Goal: Check status

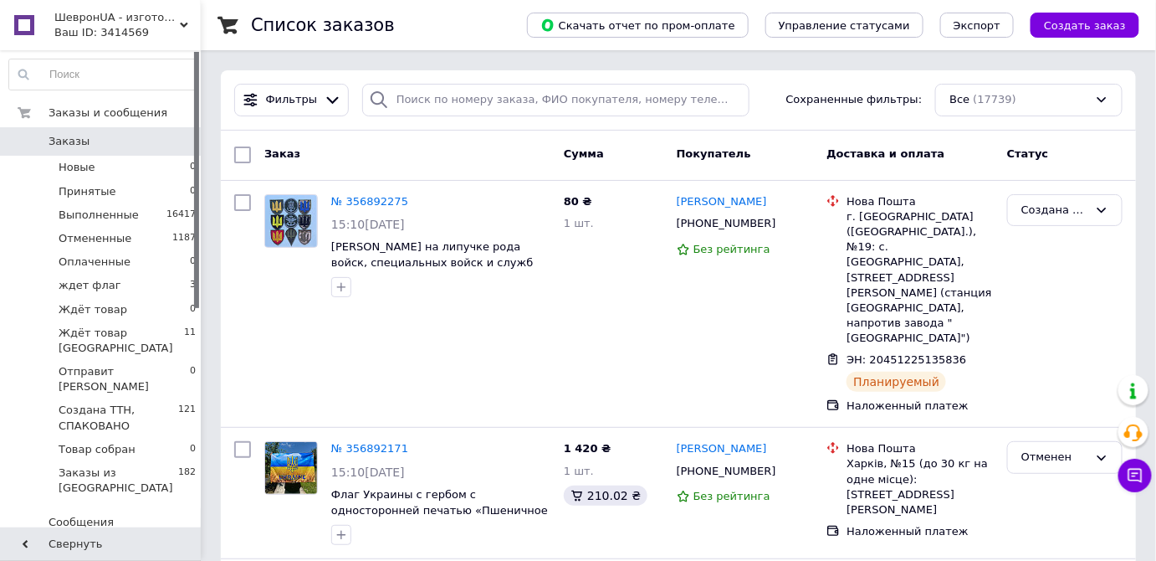
click at [73, 26] on div "Ваш ID: 3414569" at bounding box center [127, 32] width 146 height 15
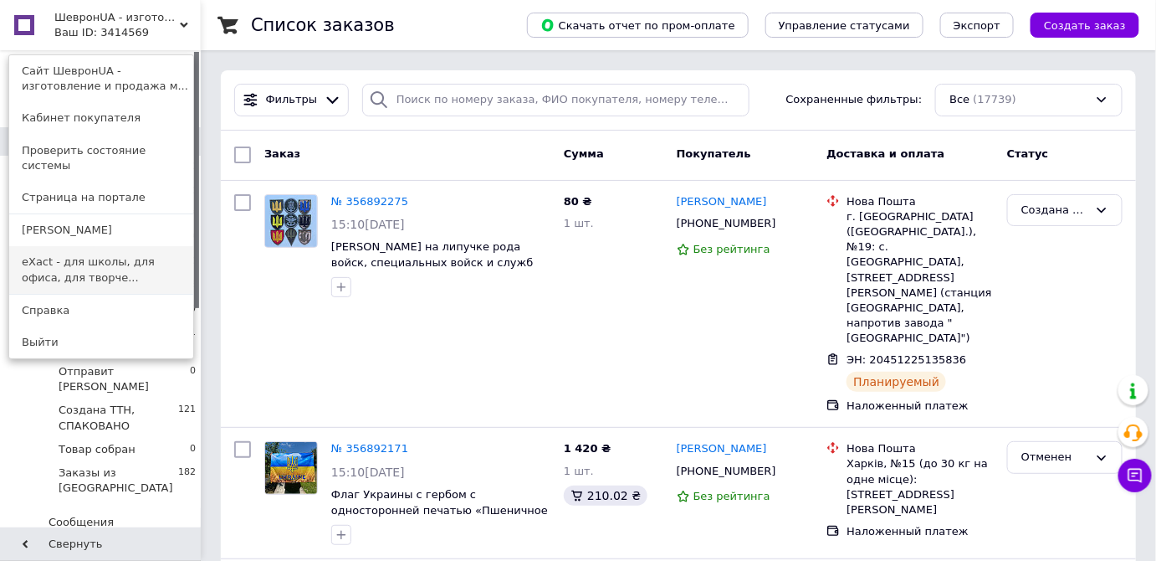
click at [117, 250] on link "eXact - для школы, для офиса, для творче..." at bounding box center [101, 269] width 184 height 47
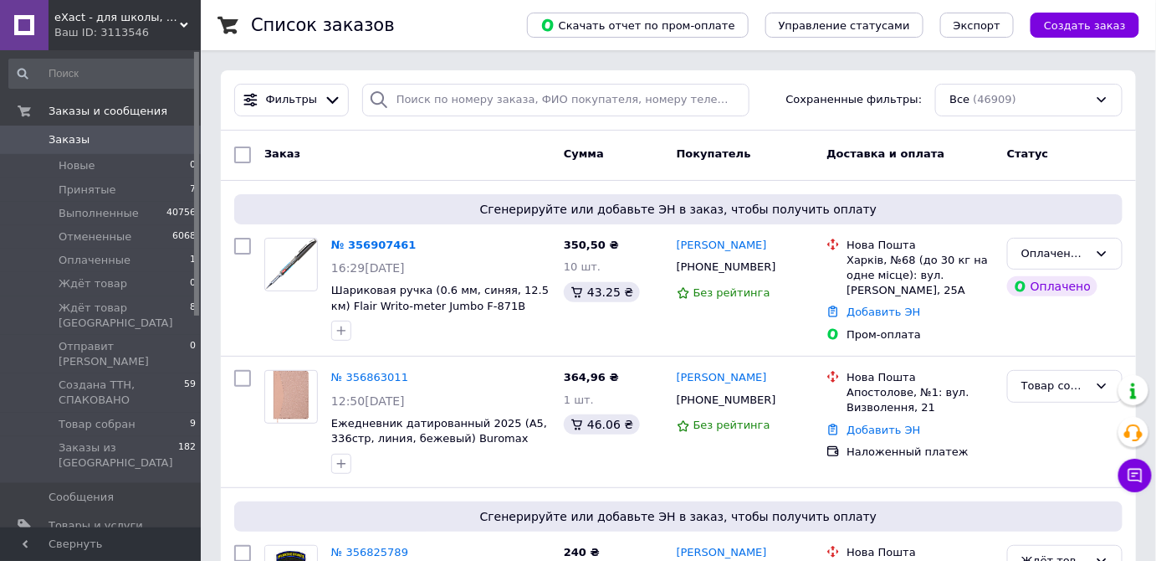
click at [112, 38] on div "Ваш ID: 3113546" at bounding box center [127, 32] width 146 height 15
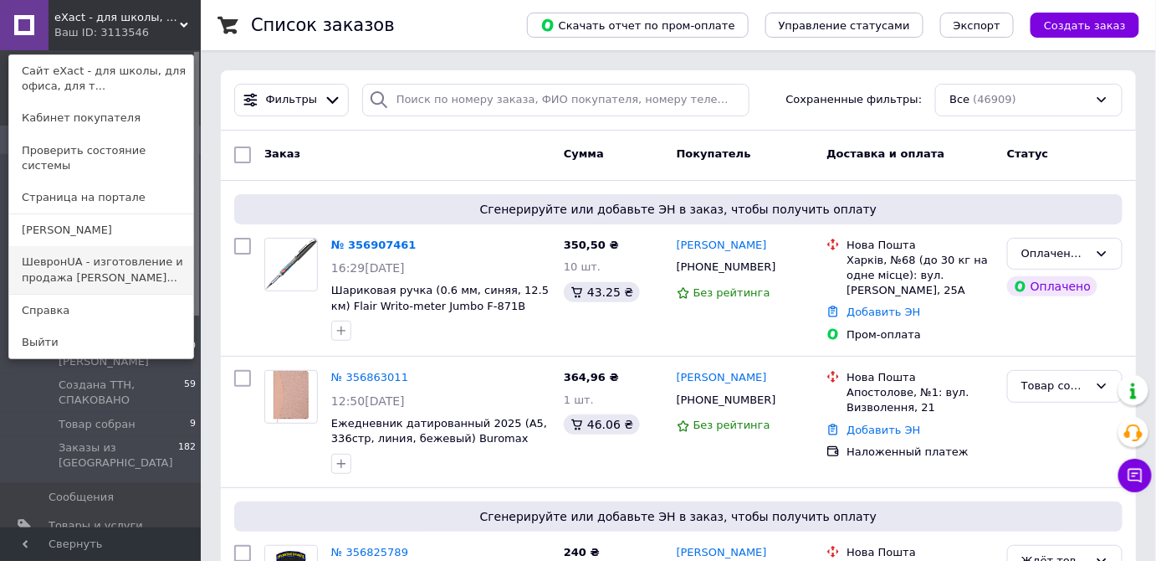
click at [145, 252] on link "ШевронUA - изготовление и продажа милита..." at bounding box center [101, 269] width 184 height 47
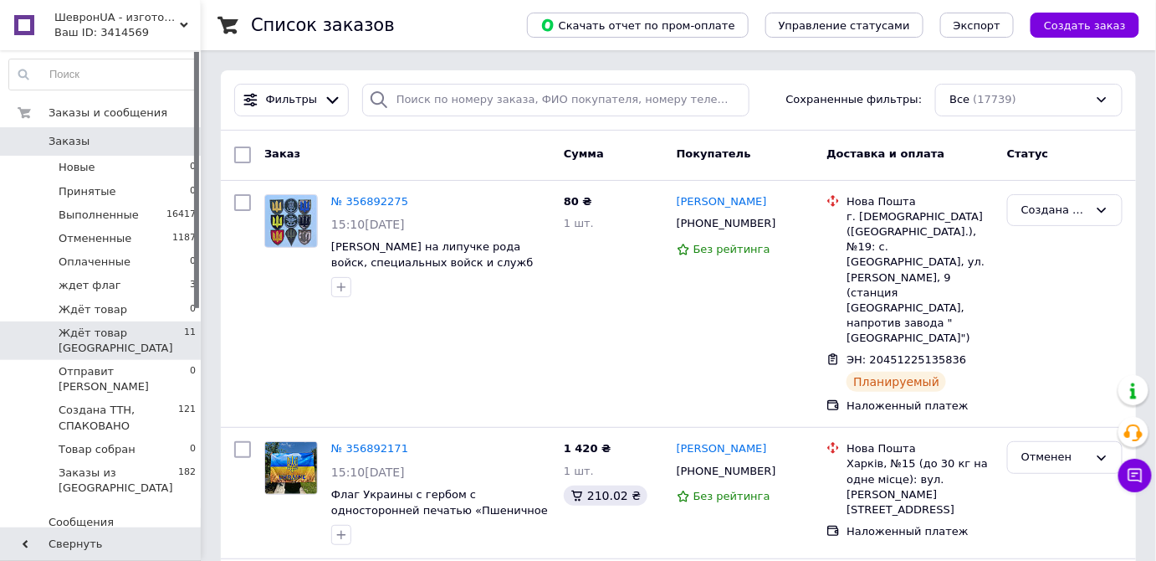
click at [137, 336] on span "Ждёт товар [GEOGRAPHIC_DATA]" at bounding box center [121, 340] width 125 height 30
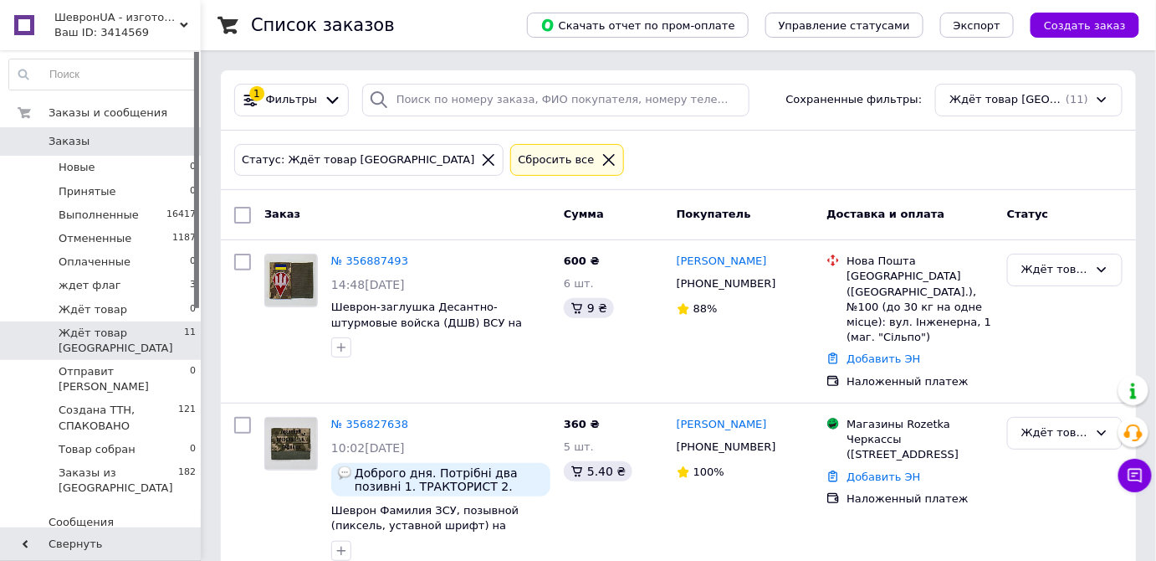
click at [140, 20] on span "ШевронUA - изготовление и продажа милитарной символики: погон, шевронов, нашиво…" at bounding box center [116, 17] width 125 height 15
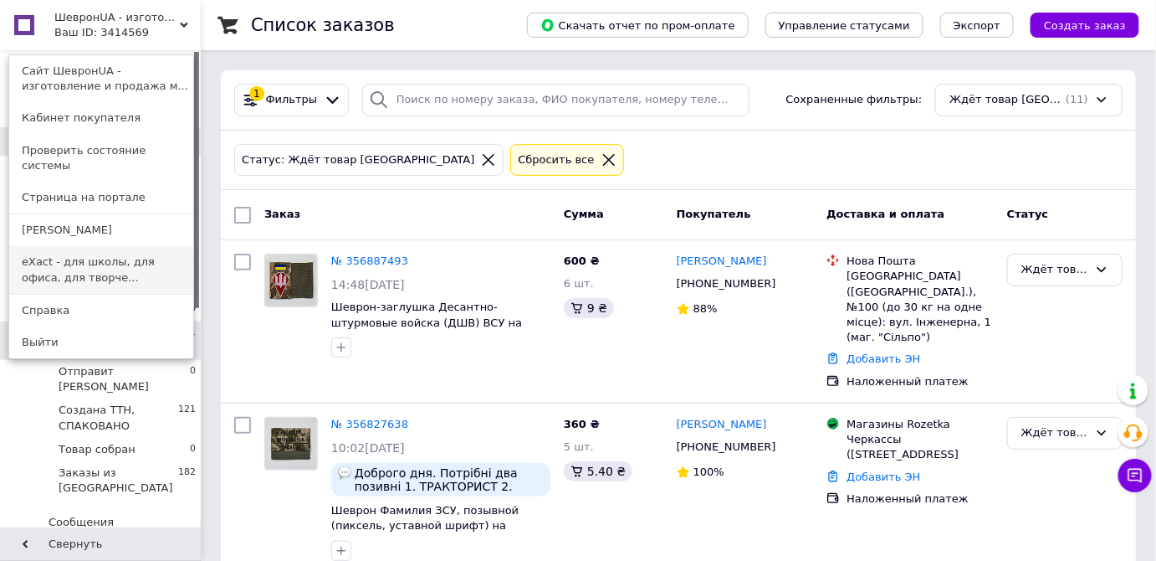
click at [136, 250] on link "eXact - для школы, для офиса, для творче..." at bounding box center [101, 269] width 184 height 47
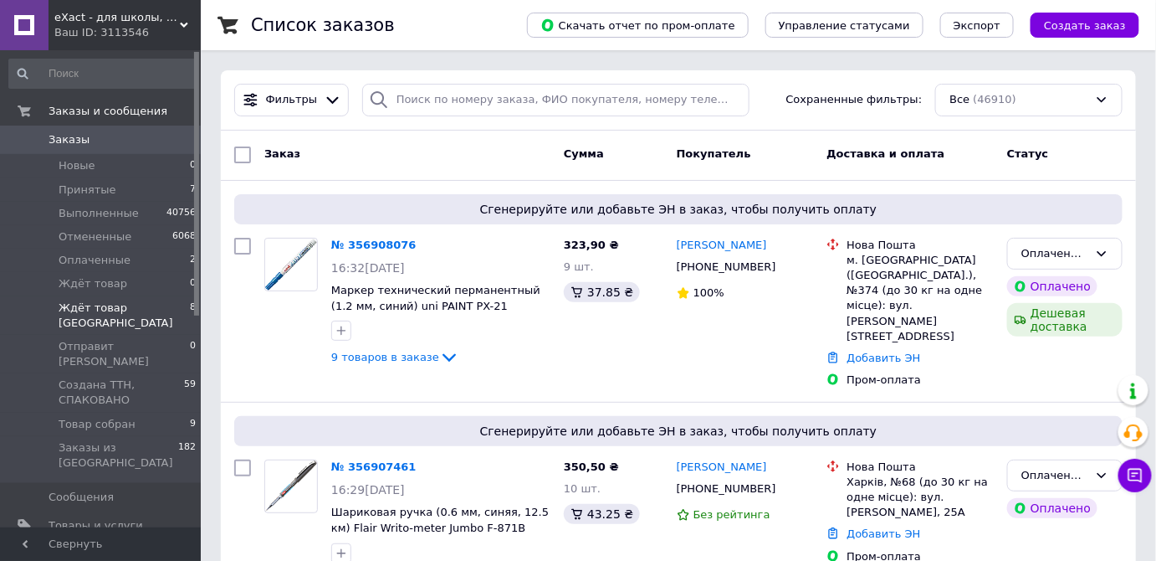
click at [145, 305] on span "Ждёт товар [GEOGRAPHIC_DATA]" at bounding box center [124, 315] width 131 height 30
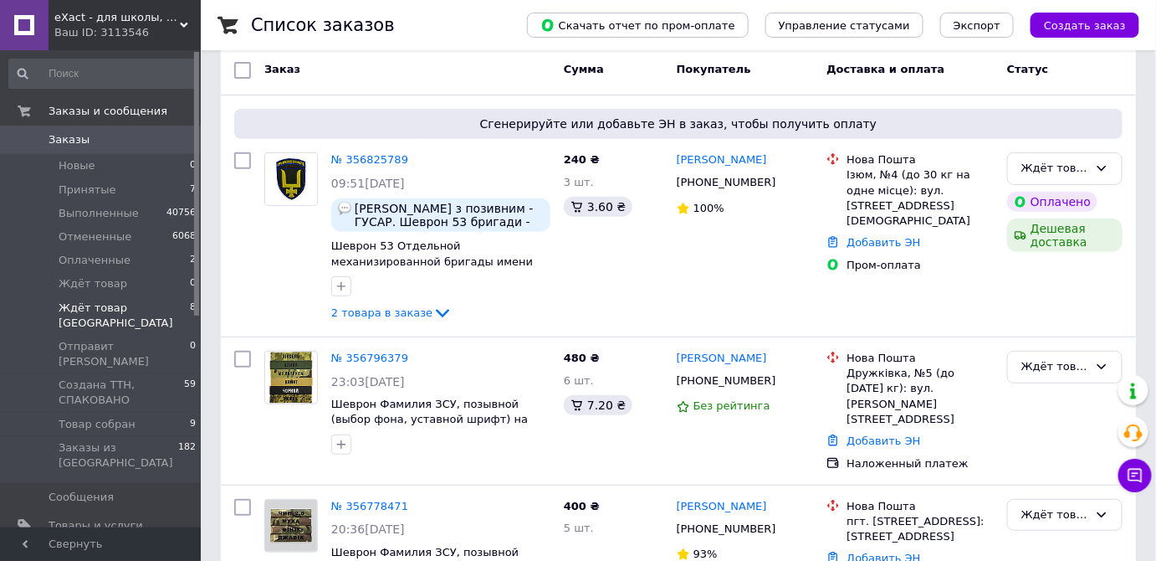
scroll to position [151, 0]
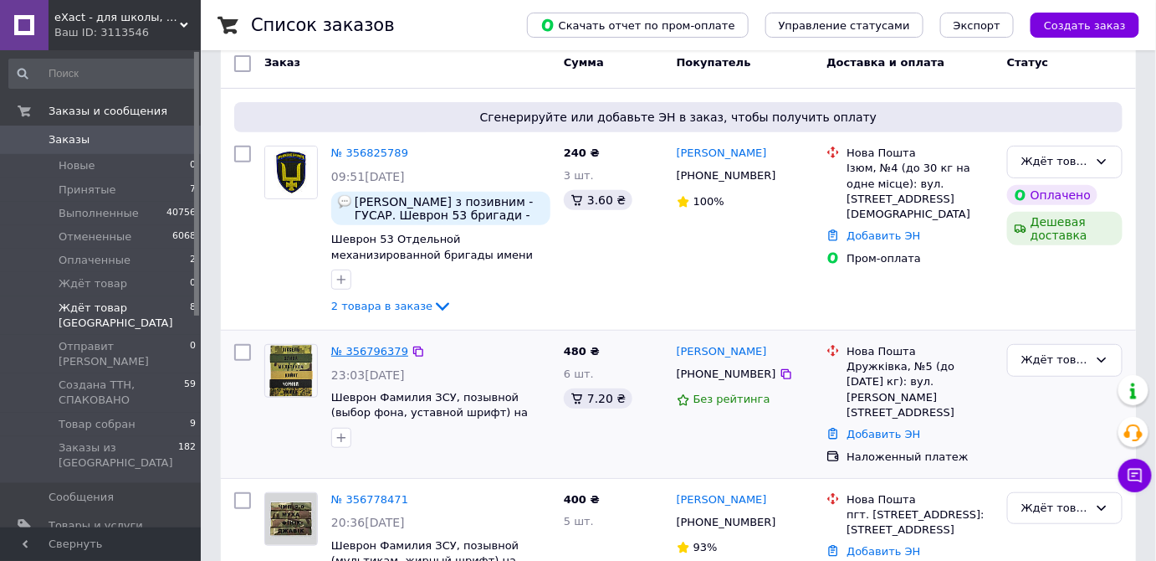
click at [363, 348] on link "№ 356796379" at bounding box center [369, 351] width 77 height 13
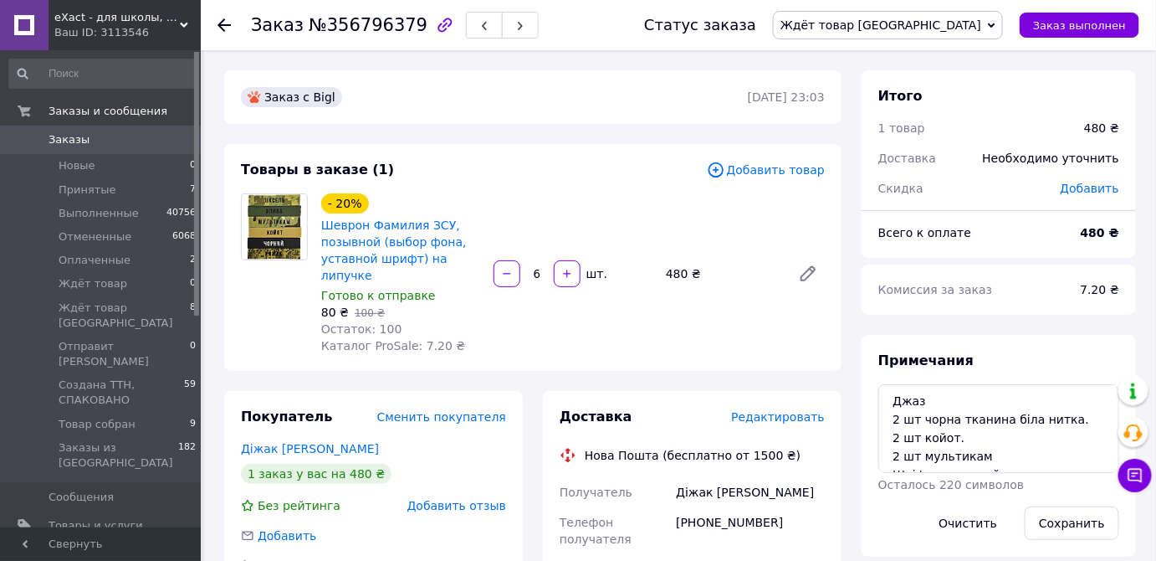
scroll to position [17, 0]
click at [225, 23] on use at bounding box center [224, 24] width 13 height 13
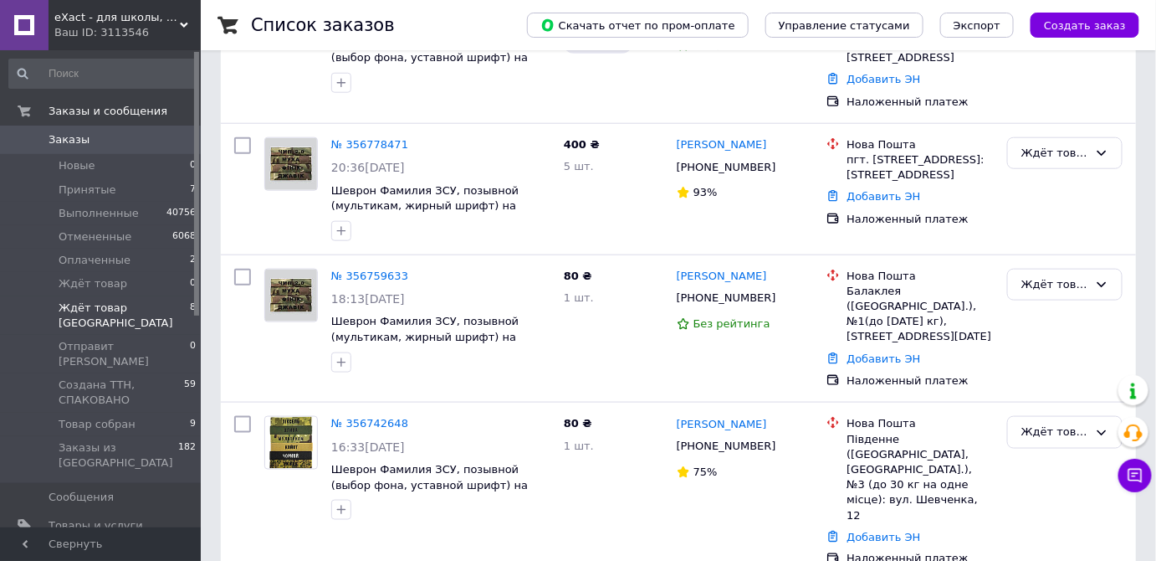
scroll to position [532, 0]
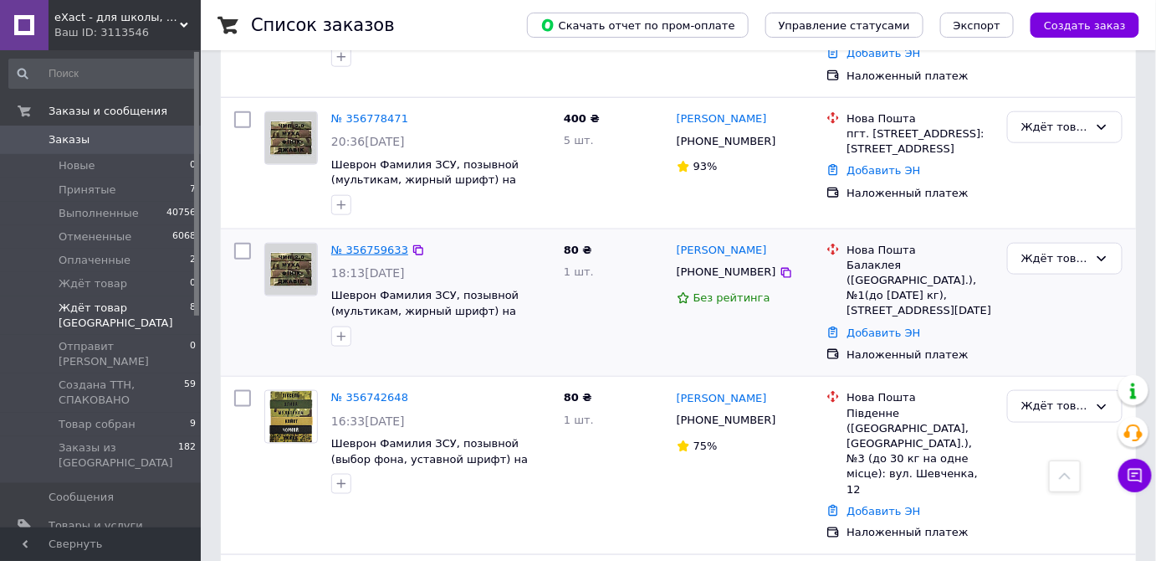
click at [369, 243] on link "№ 356759633" at bounding box center [369, 249] width 77 height 13
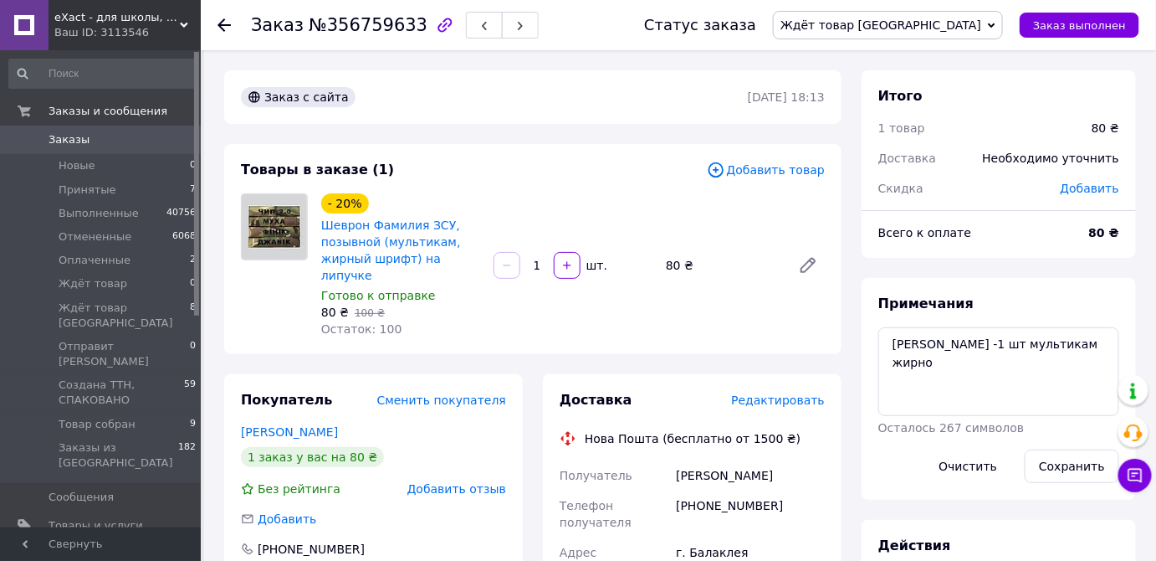
click at [131, 36] on div "Ваш ID: 3113546" at bounding box center [127, 32] width 146 height 15
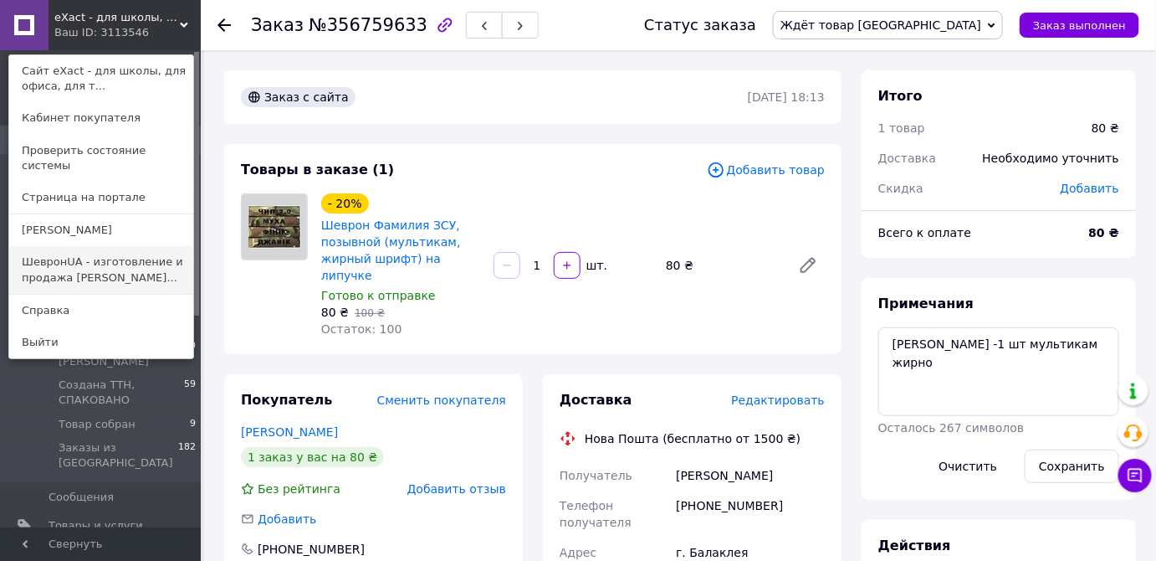
click at [125, 257] on link "ШевронUA - изготовление и продажа милита..." at bounding box center [101, 269] width 184 height 47
